Goal: Task Accomplishment & Management: Manage account settings

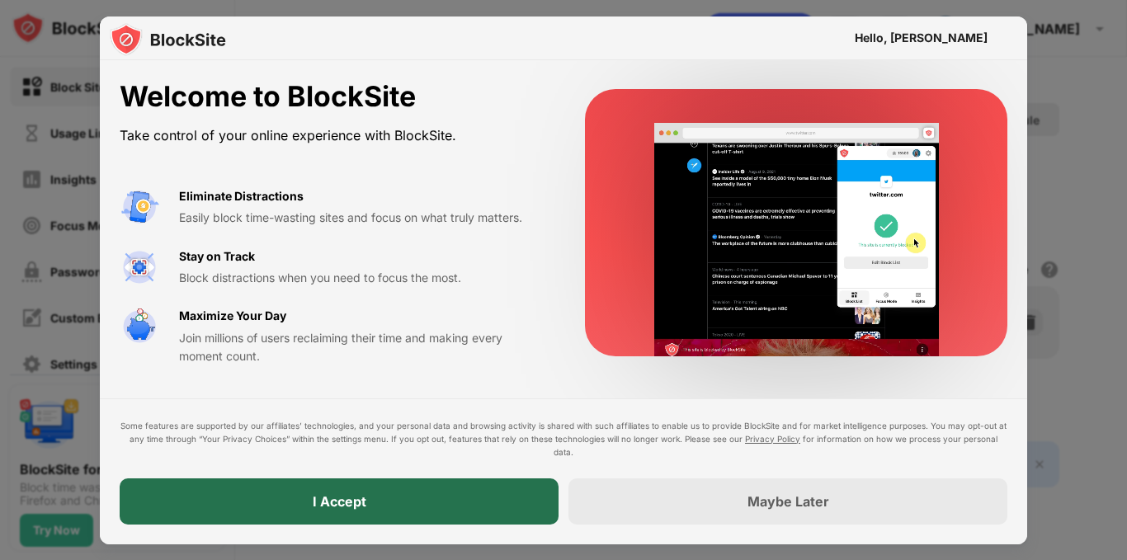
click at [325, 496] on div "I Accept" at bounding box center [340, 501] width 54 height 17
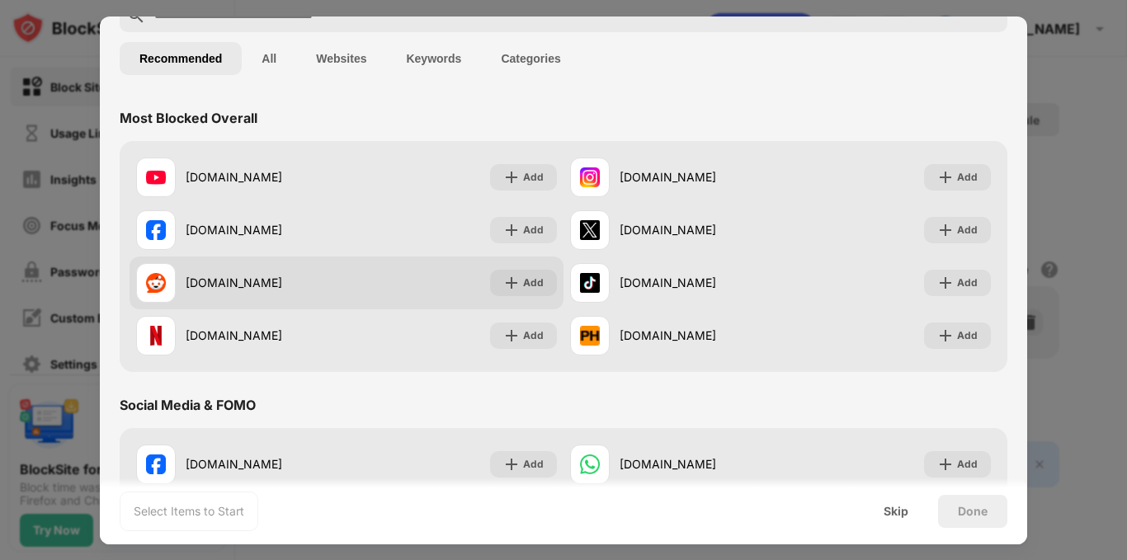
scroll to position [97, 0]
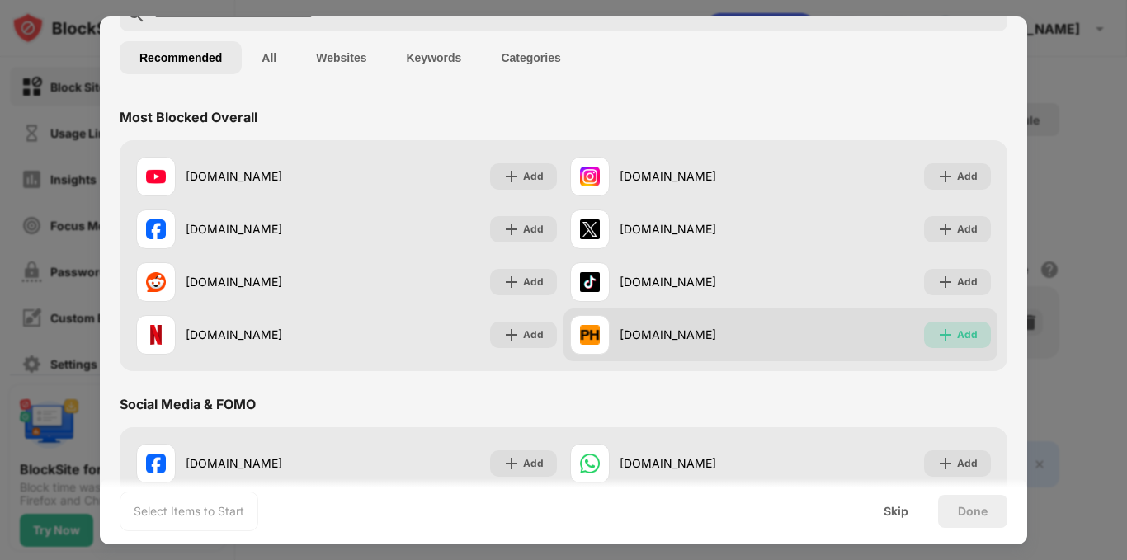
click at [942, 327] on img at bounding box center [945, 335] width 17 height 17
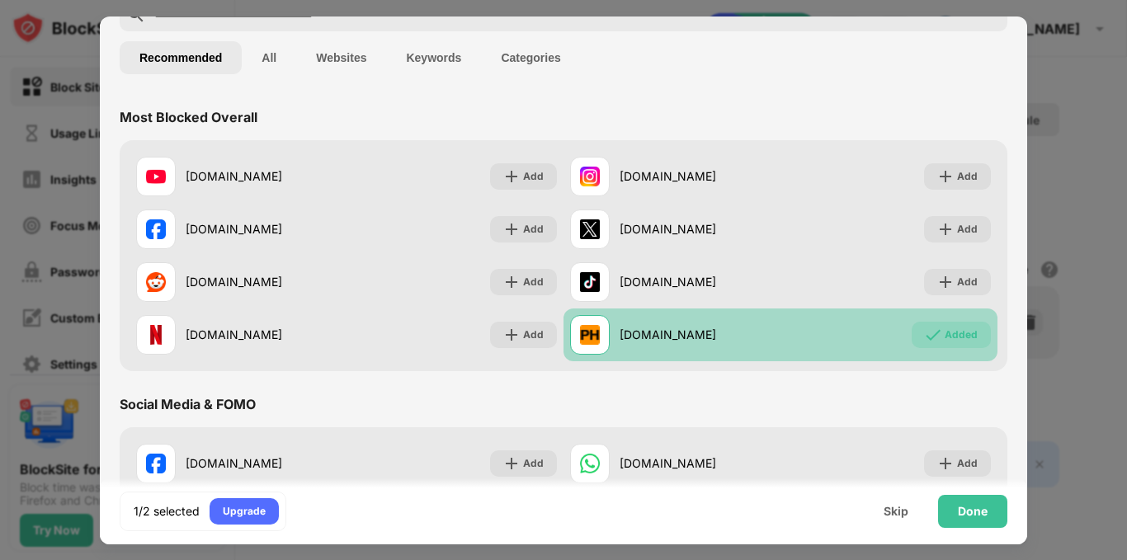
click at [767, 356] on div "[DOMAIN_NAME] Added" at bounding box center [781, 335] width 434 height 53
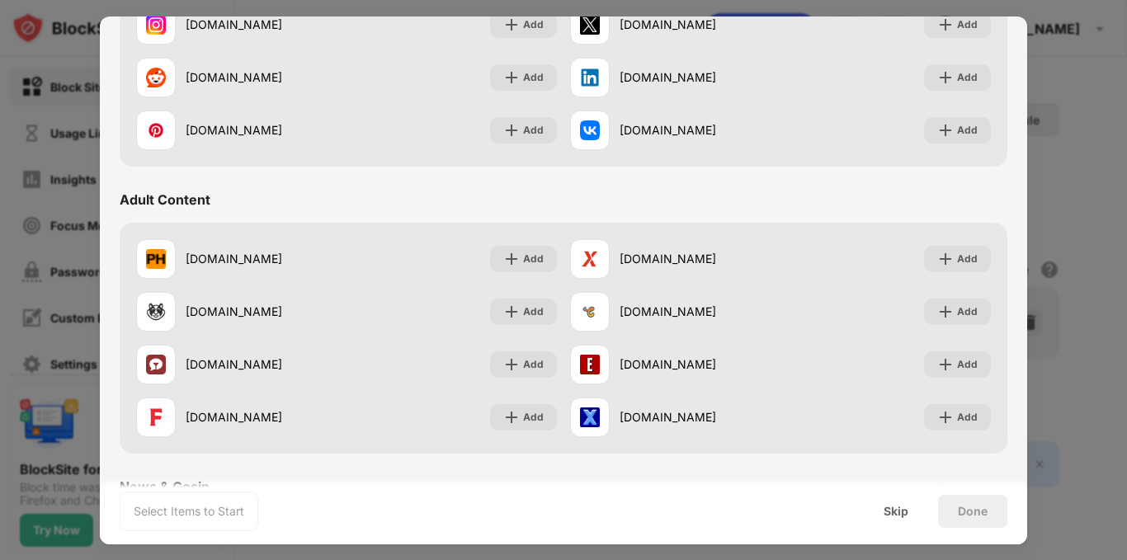
scroll to position [590, 0]
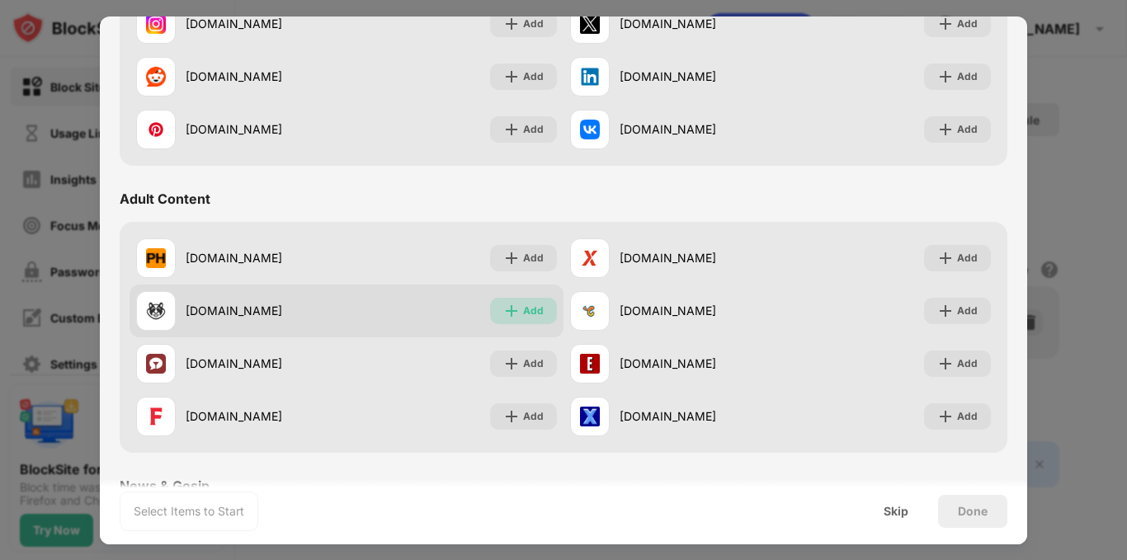
click at [503, 306] on img at bounding box center [511, 311] width 17 height 17
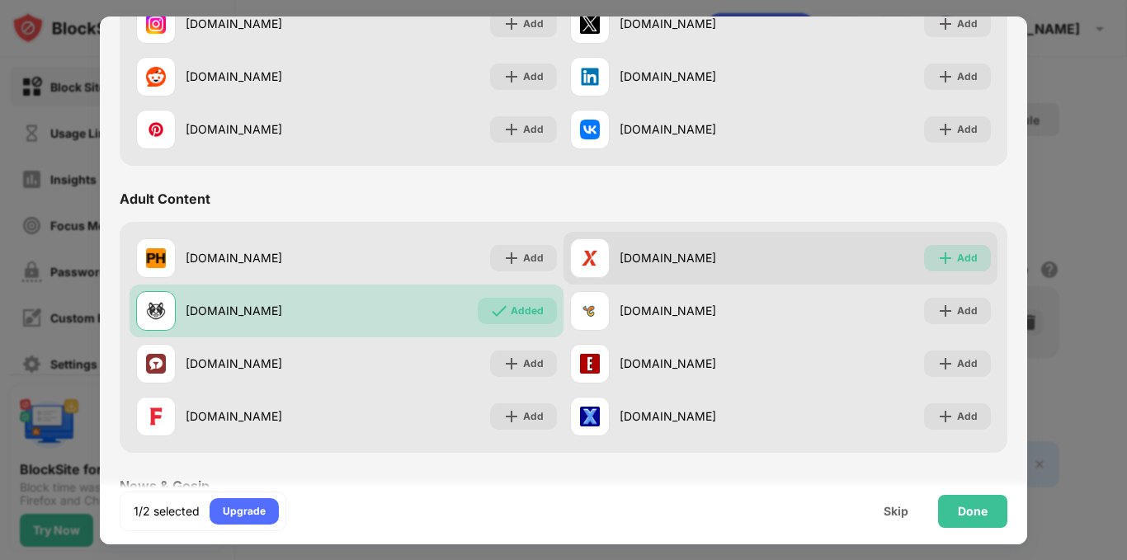
click at [937, 251] on img at bounding box center [945, 258] width 17 height 17
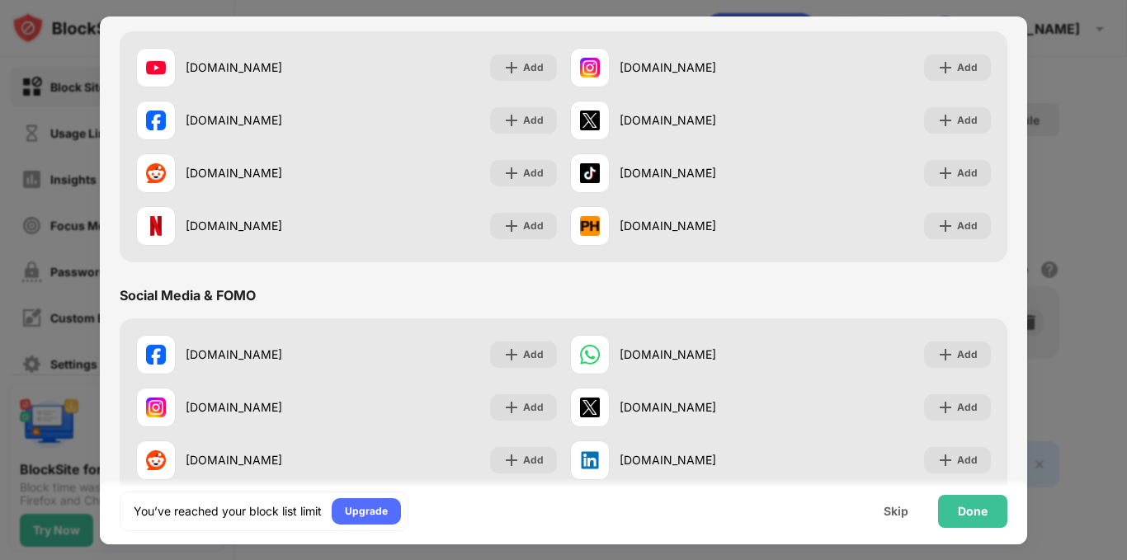
scroll to position [0, 0]
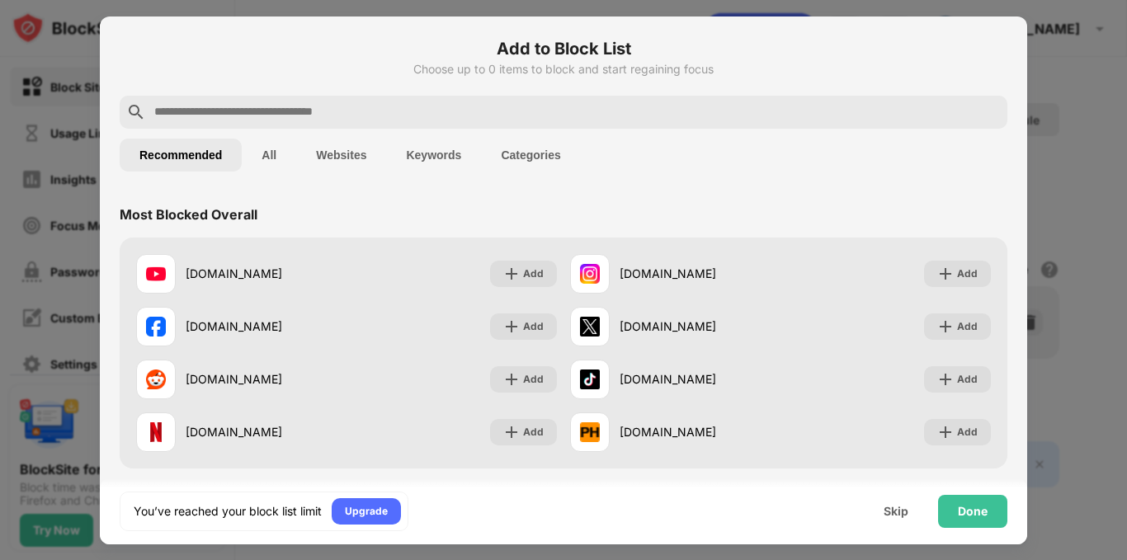
click at [439, 161] on button "Keywords" at bounding box center [433, 155] width 95 height 33
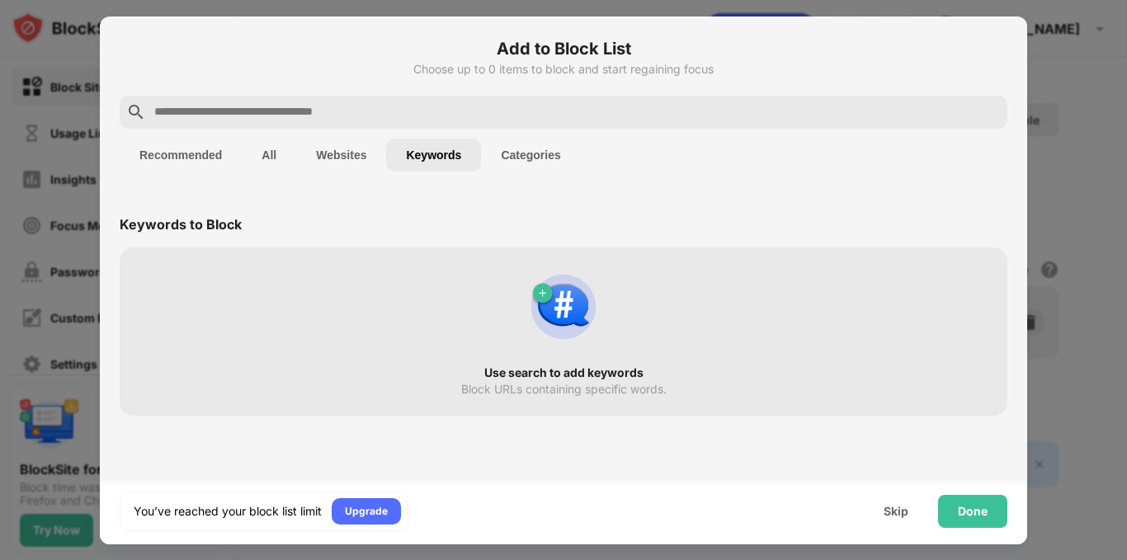
click at [332, 147] on button "Websites" at bounding box center [341, 155] width 90 height 33
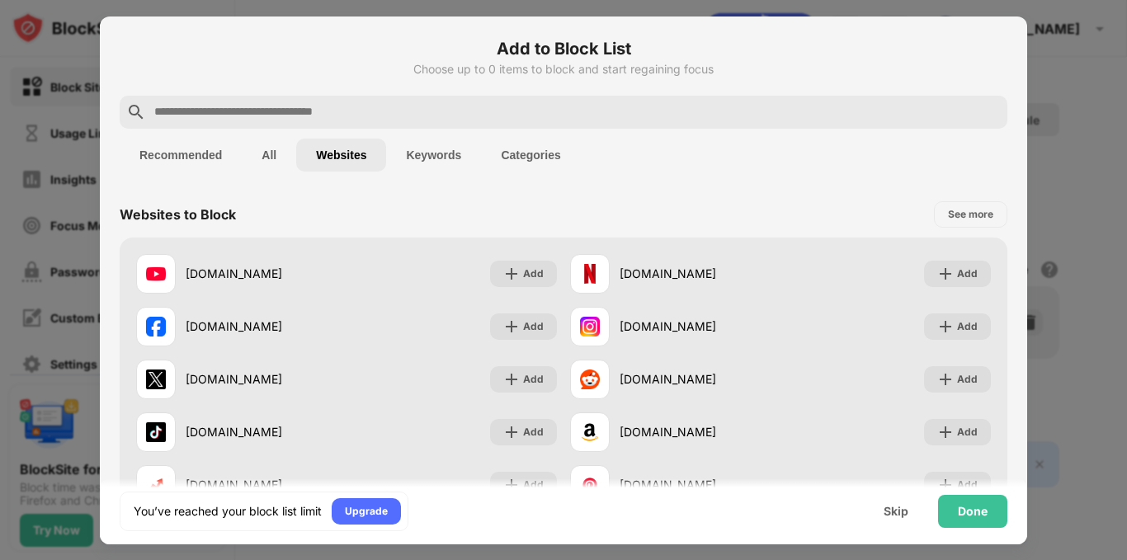
click at [270, 168] on button "All" at bounding box center [269, 155] width 54 height 33
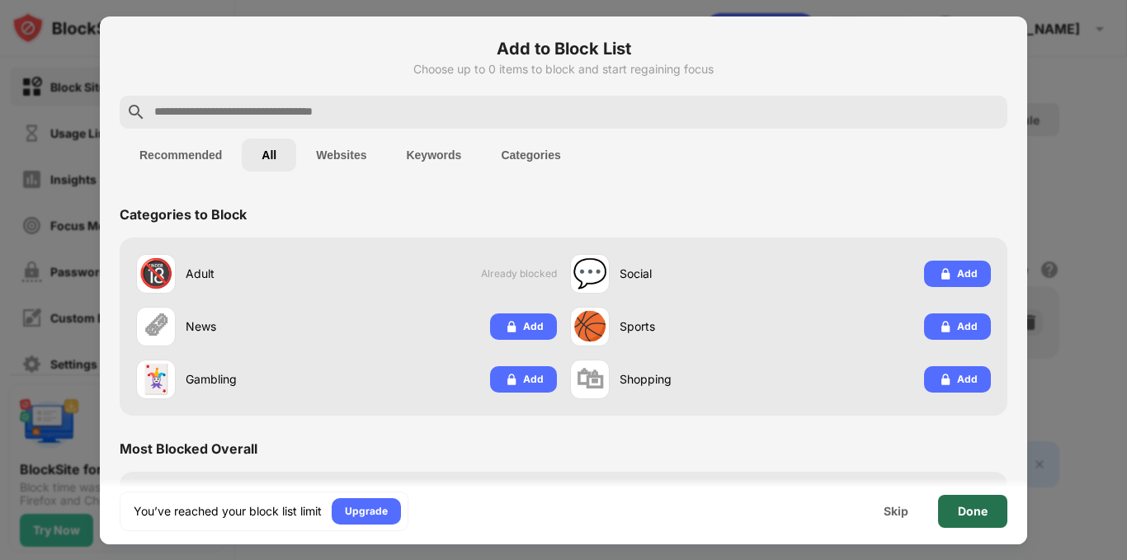
click at [962, 511] on div "Done" at bounding box center [973, 511] width 30 height 13
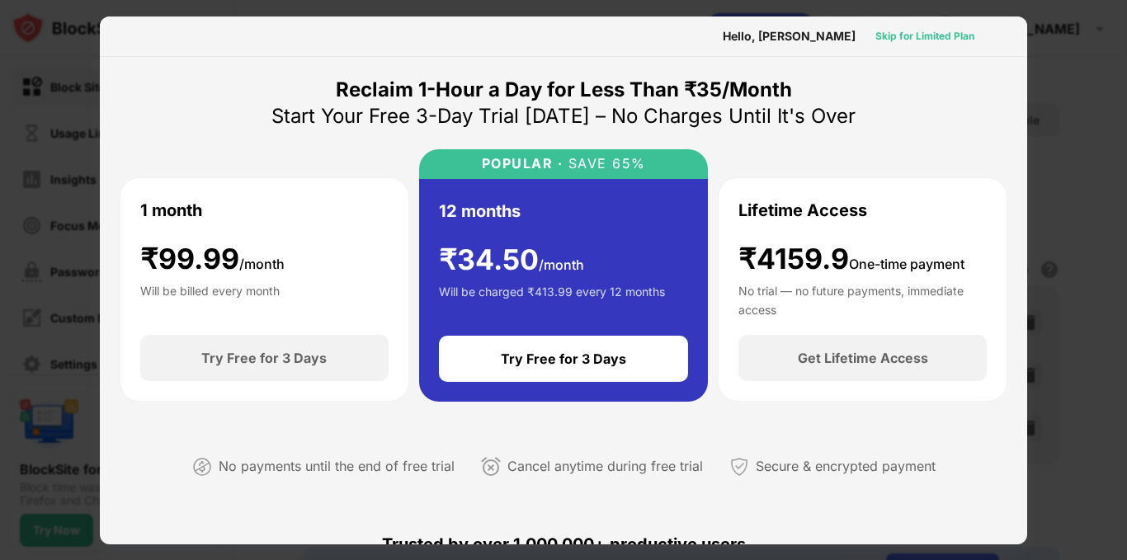
click at [918, 35] on div "Skip for Limited Plan" at bounding box center [924, 36] width 99 height 17
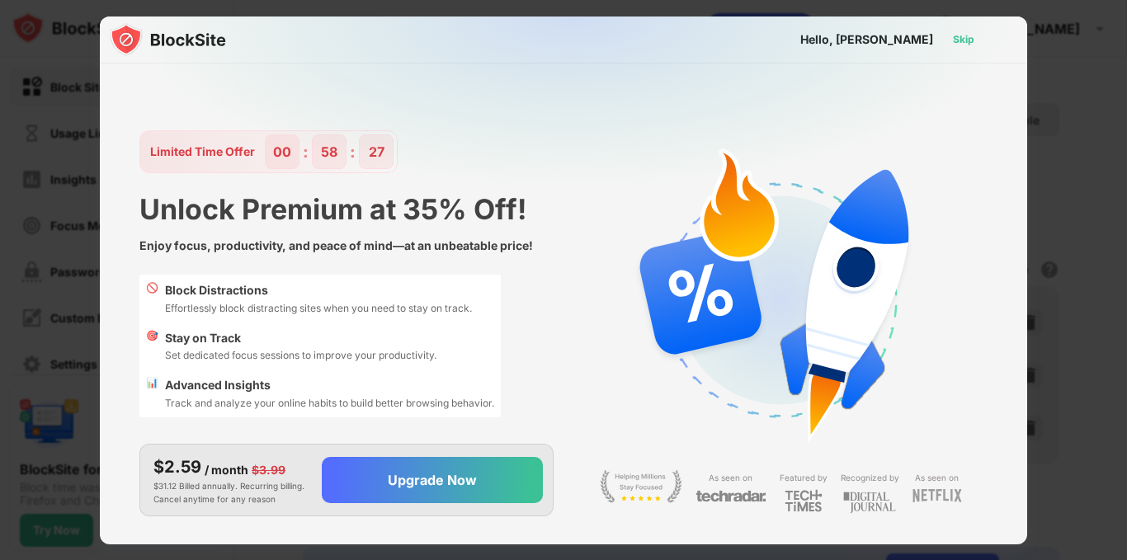
click at [977, 37] on div "Skip" at bounding box center [964, 39] width 48 height 26
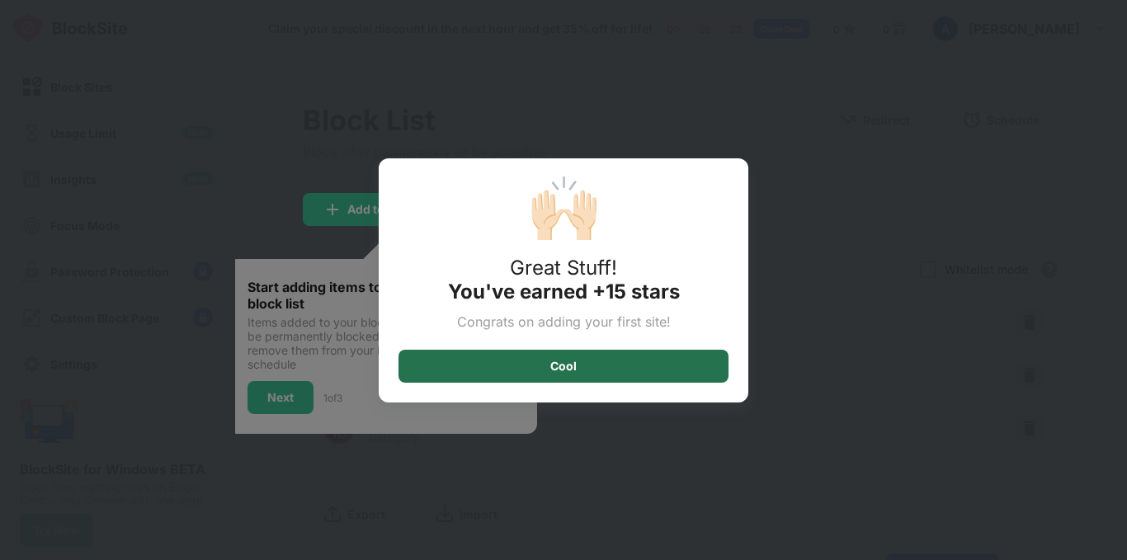
click at [581, 366] on div "Cool" at bounding box center [564, 366] width 330 height 33
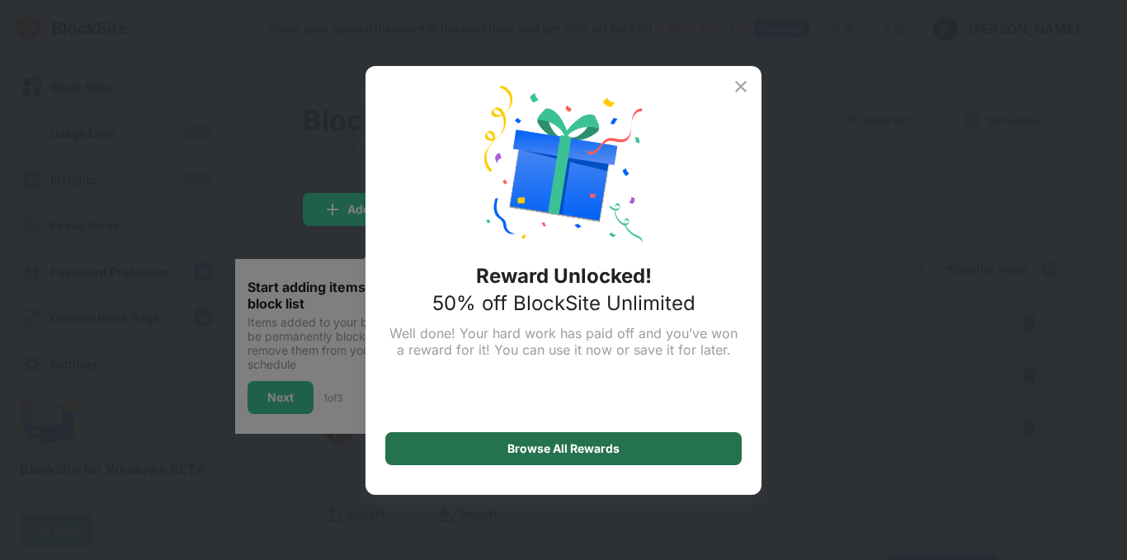
click at [579, 453] on div "Browse All Rewards" at bounding box center [563, 448] width 112 height 13
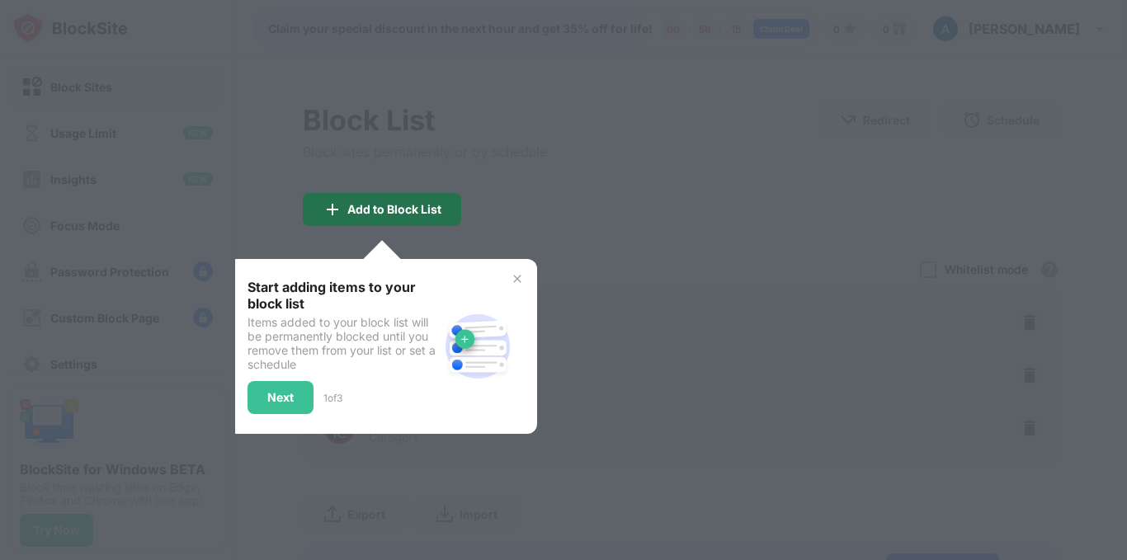
click at [423, 210] on div "Add to Block List" at bounding box center [394, 209] width 94 height 13
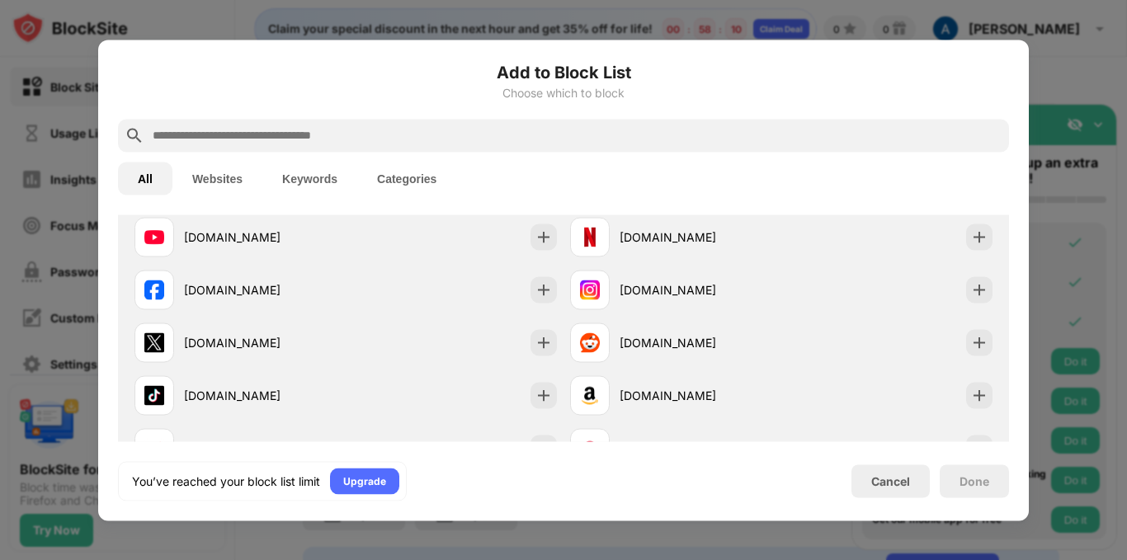
scroll to position [298, 0]
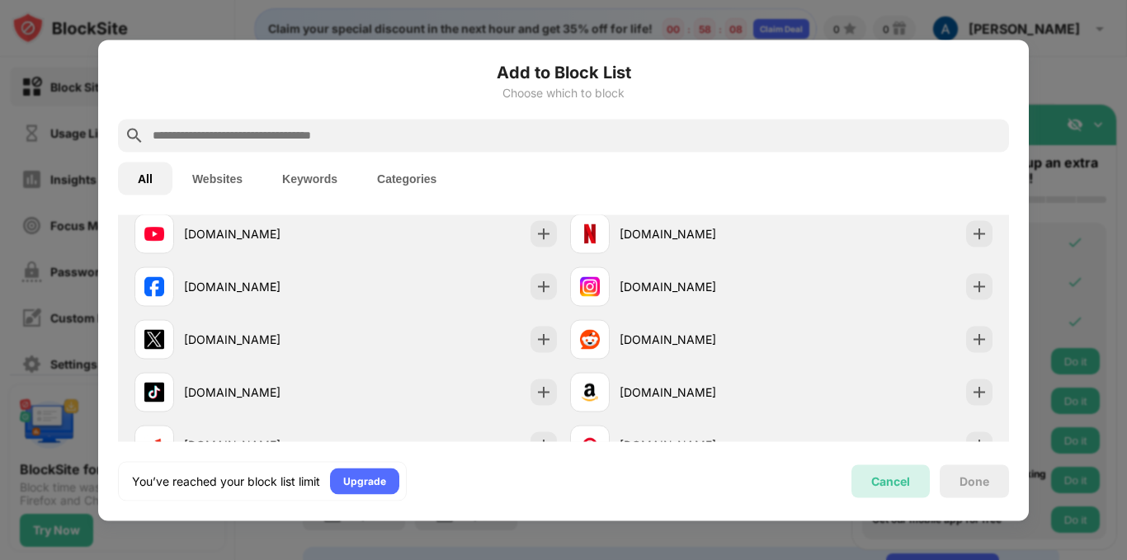
click at [890, 476] on div "Cancel" at bounding box center [890, 481] width 39 height 14
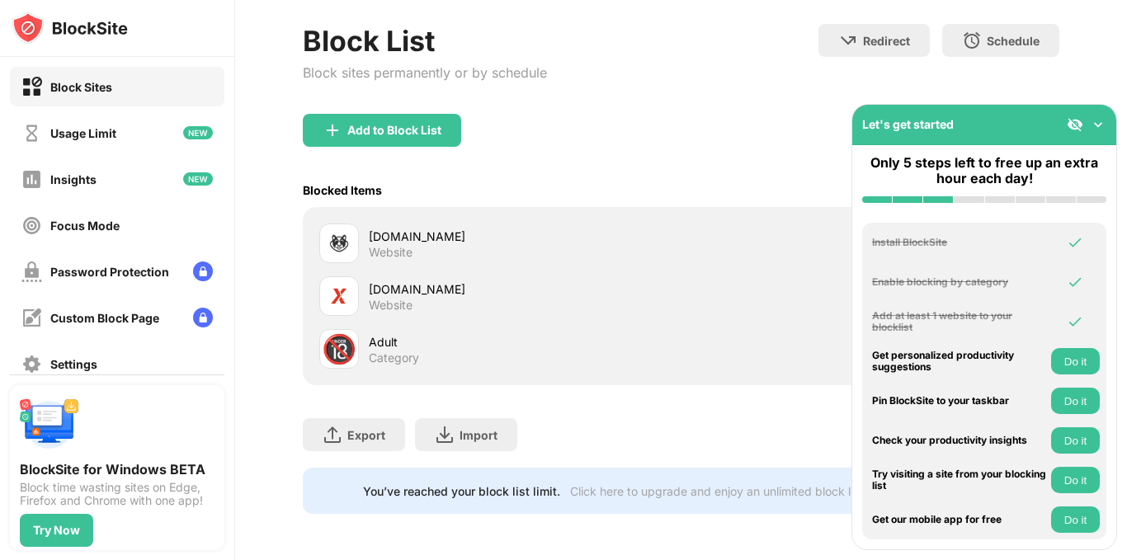
scroll to position [0, 0]
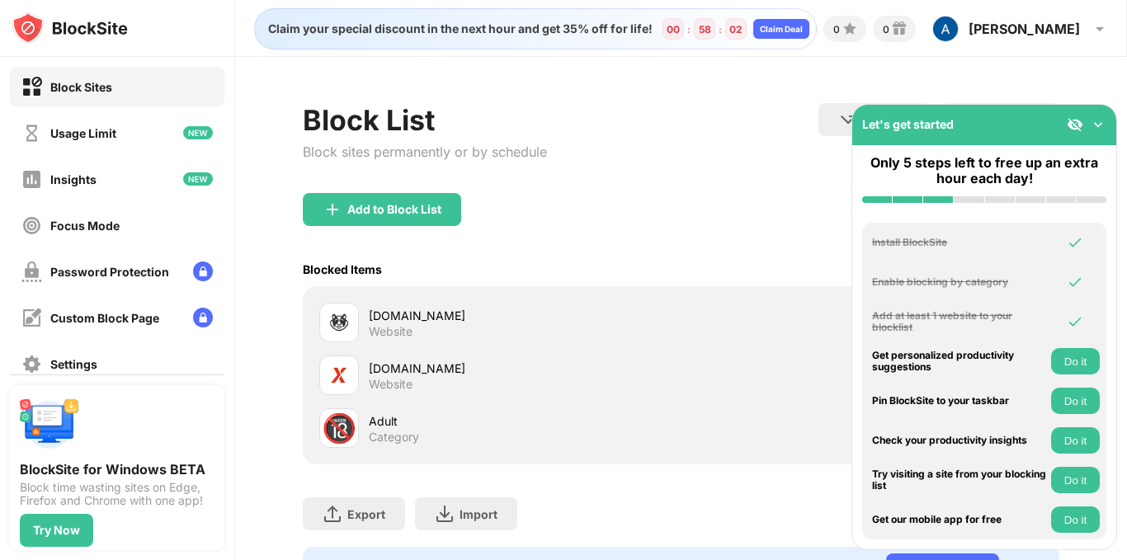
click at [674, 209] on div "Add to Block List" at bounding box center [681, 222] width 757 height 59
